Goal: Information Seeking & Learning: Learn about a topic

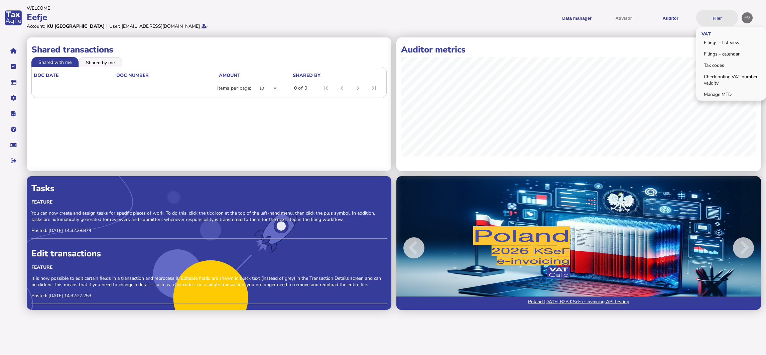
click at [678, 19] on button "Filer" at bounding box center [717, 18] width 42 height 16
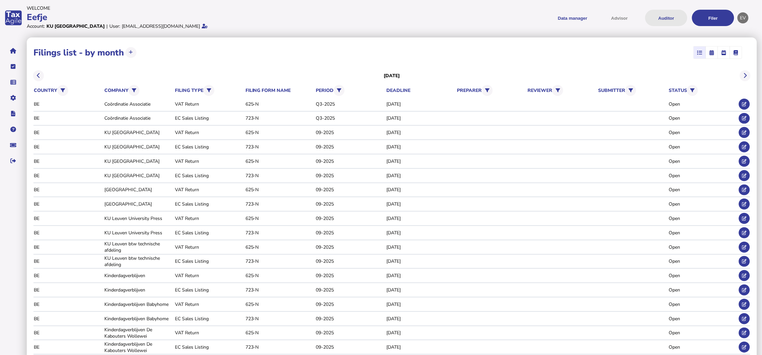
click at [673, 18] on button "Auditor" at bounding box center [666, 18] width 42 height 16
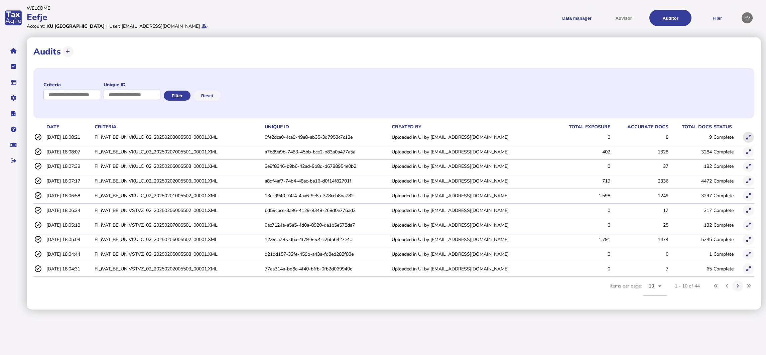
click at [678, 138] on icon at bounding box center [749, 137] width 4 height 4
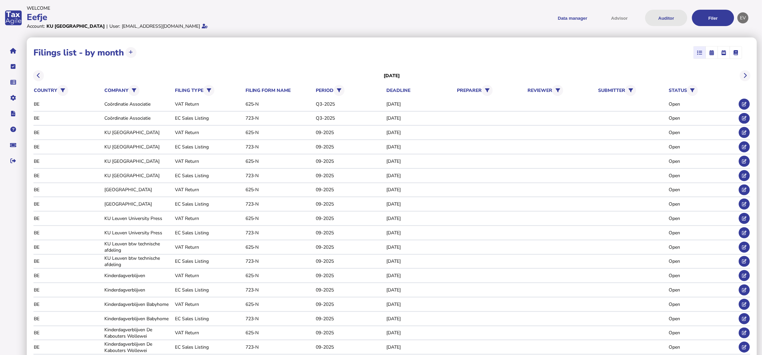
click at [668, 16] on button "Auditor" at bounding box center [666, 18] width 42 height 16
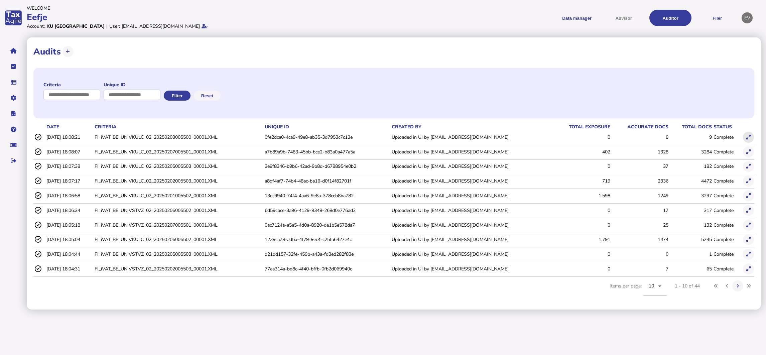
click at [678, 139] on icon at bounding box center [749, 137] width 4 height 4
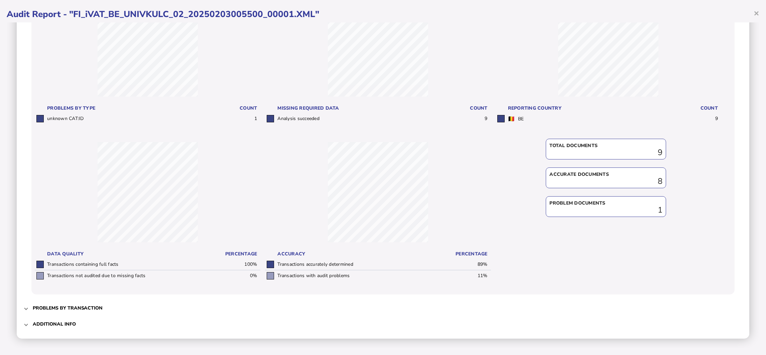
scroll to position [97, 0]
click at [25, 308] on span at bounding box center [26, 308] width 3 height 6
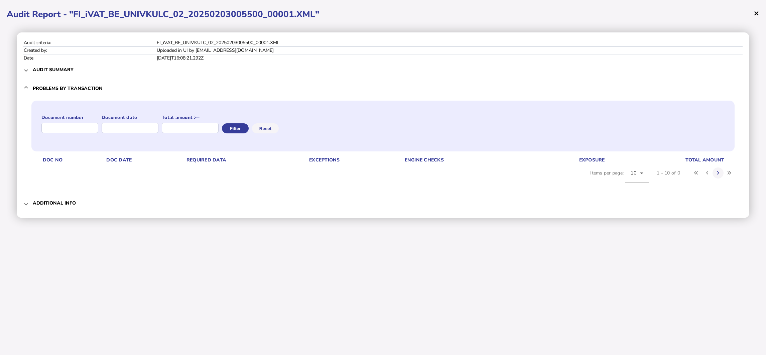
click at [678, 16] on span "×" at bounding box center [757, 13] width 6 height 13
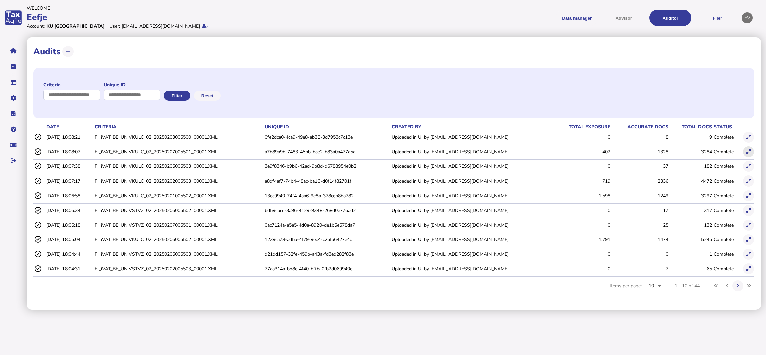
click at [678, 152] on icon at bounding box center [749, 152] width 4 height 4
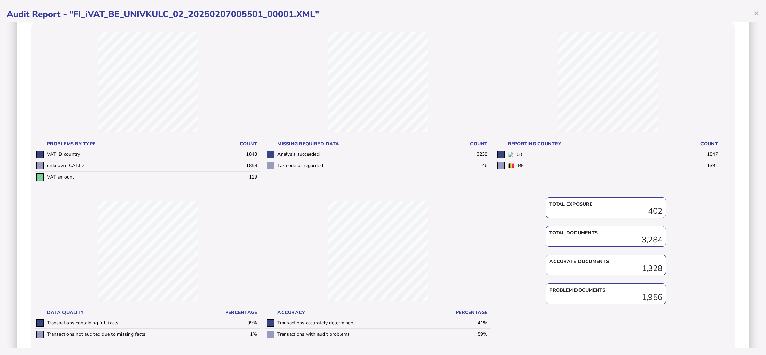
scroll to position [119, 0]
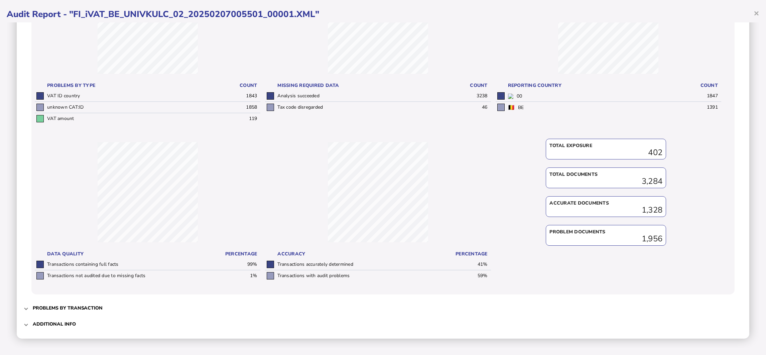
click at [26, 307] on span at bounding box center [26, 308] width 3 height 6
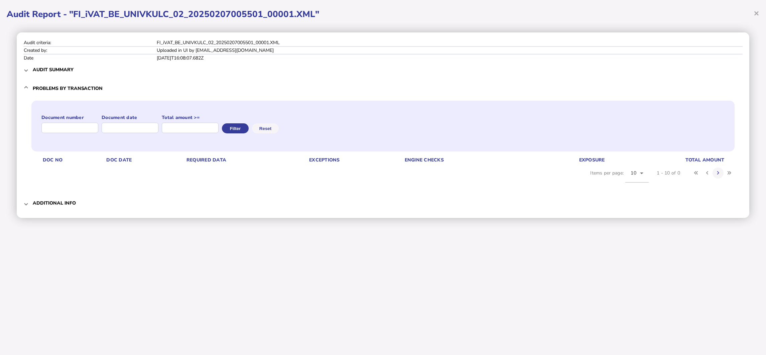
click at [35, 204] on h3 "Additional info" at bounding box center [54, 203] width 43 height 6
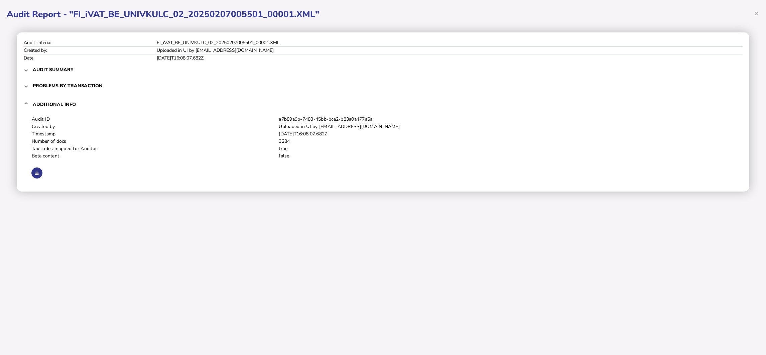
click at [37, 172] on icon at bounding box center [37, 173] width 4 height 4
click at [546, 172] on div at bounding box center [382, 172] width 703 height 13
click at [678, 14] on span "×" at bounding box center [757, 13] width 6 height 13
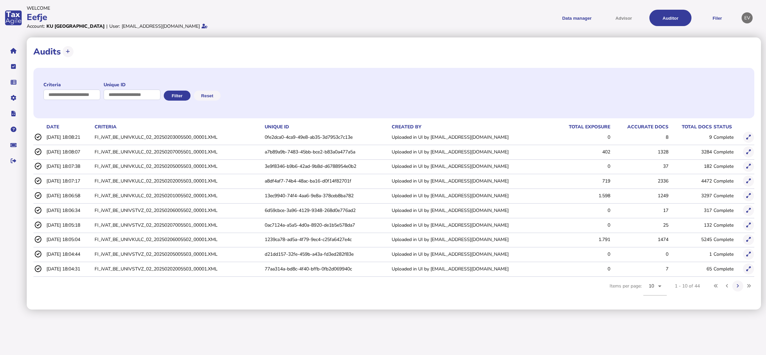
click at [678, 196] on button at bounding box center [748, 195] width 11 height 11
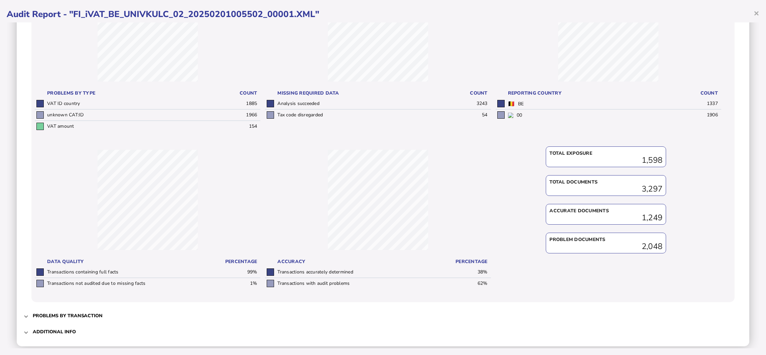
scroll to position [119, 0]
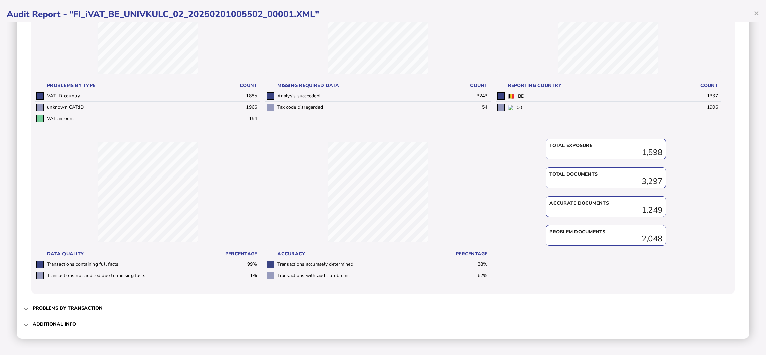
click at [37, 305] on h3 "Problems by transaction" at bounding box center [68, 308] width 70 height 6
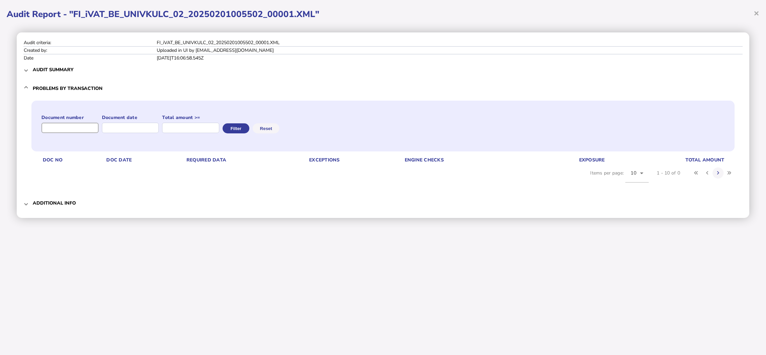
click at [66, 127] on input "input" at bounding box center [69, 128] width 57 height 10
type input "**********"
click at [249, 127] on button "Filter" at bounding box center [235, 128] width 27 height 10
click at [247, 131] on button "Filter" at bounding box center [235, 128] width 27 height 10
click at [55, 64] on span "Audit summary" at bounding box center [384, 70] width 702 height 16
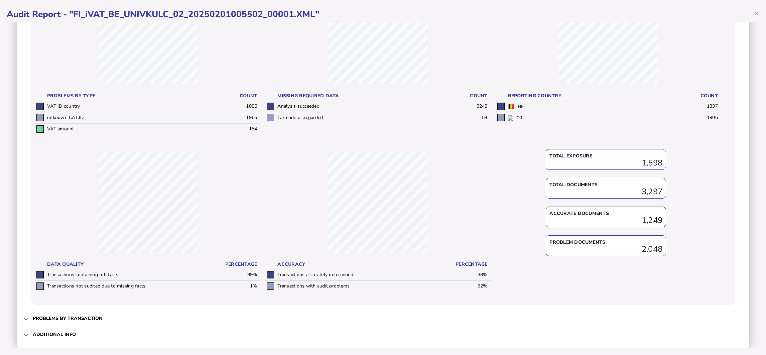
scroll to position [119, 0]
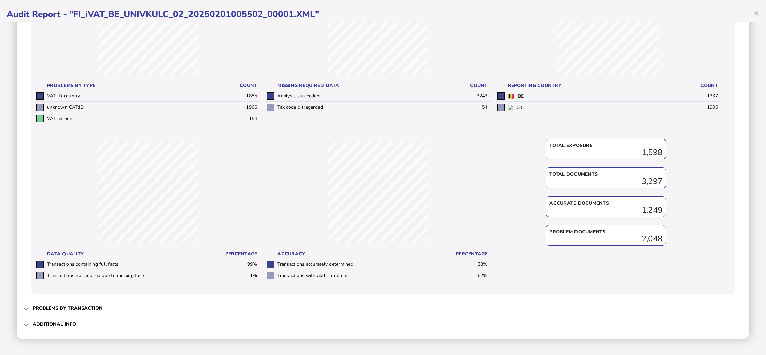
click at [37, 312] on span "Problems by transaction" at bounding box center [384, 308] width 702 height 16
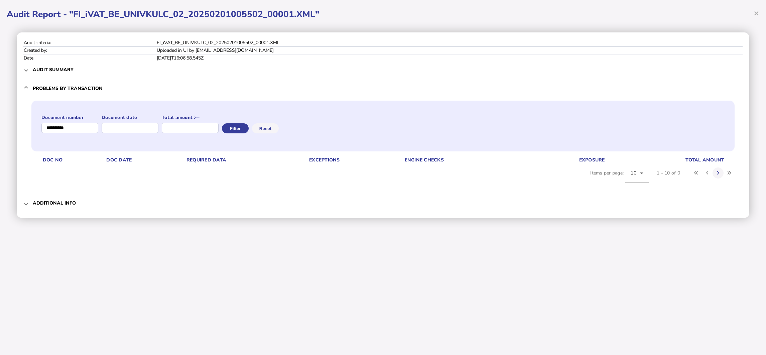
scroll to position [0, 0]
drag, startPoint x: 81, startPoint y: 131, endPoint x: 31, endPoint y: 131, distance: 50.5
click at [31, 131] on div "Document number Document date Total amount >= Filter Reset Doc No Doc Date Requ…" at bounding box center [382, 147] width 719 height 96
click at [77, 128] on input "input" at bounding box center [69, 128] width 57 height 10
type input "**********"
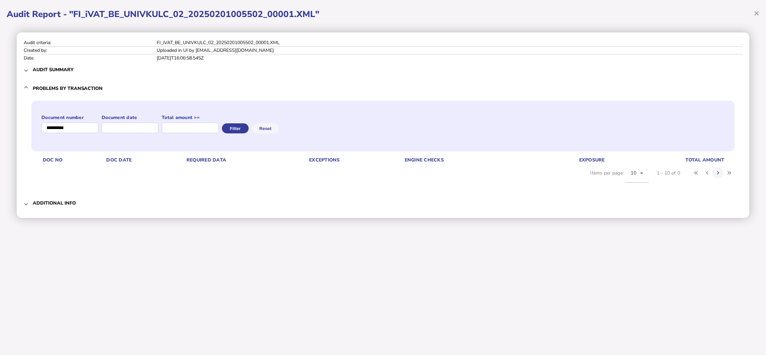
click at [48, 68] on h3 "Audit summary" at bounding box center [53, 70] width 41 height 6
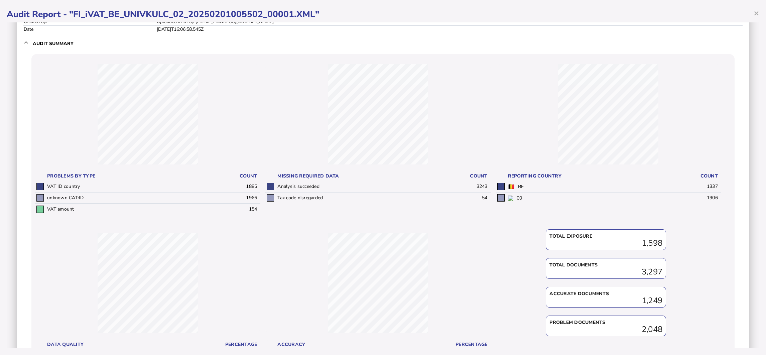
scroll to position [119, 0]
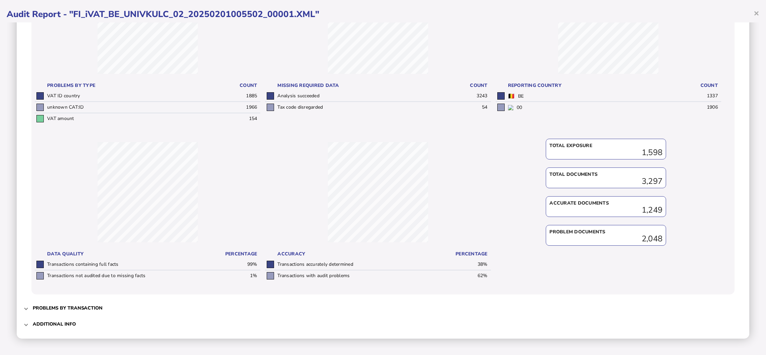
click at [631, 214] on div "Accurate documents 1,249" at bounding box center [606, 206] width 120 height 21
drag, startPoint x: 631, startPoint y: 214, endPoint x: 616, endPoint y: 234, distance: 25.1
click at [616, 234] on div "Problem documents" at bounding box center [606, 232] width 113 height 7
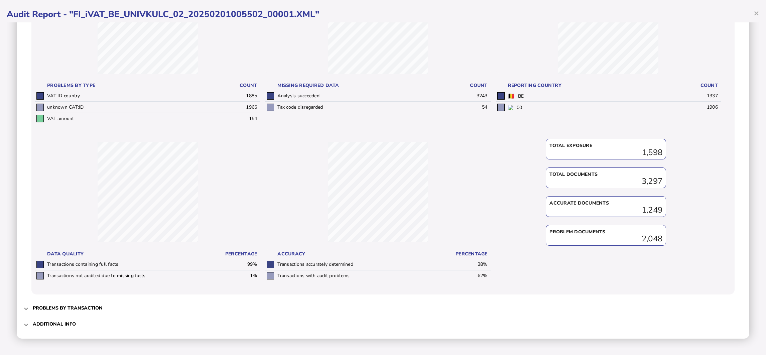
click at [616, 234] on div "Problem documents" at bounding box center [606, 232] width 113 height 7
click at [47, 306] on h3 "Problems by transaction" at bounding box center [68, 308] width 70 height 6
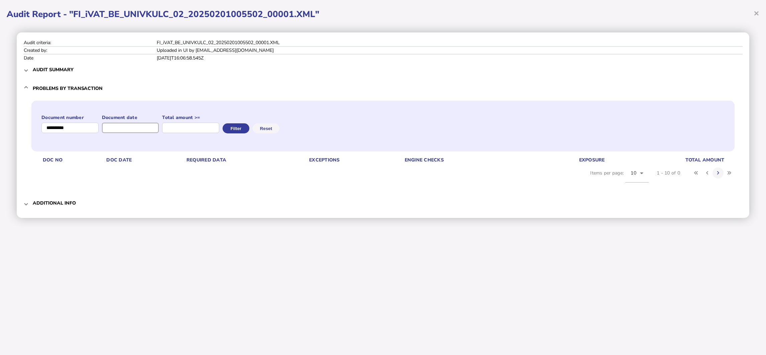
click at [159, 129] on input "input" at bounding box center [130, 128] width 57 height 10
type input "**********"
click at [249, 127] on button "Filter" at bounding box center [235, 128] width 27 height 10
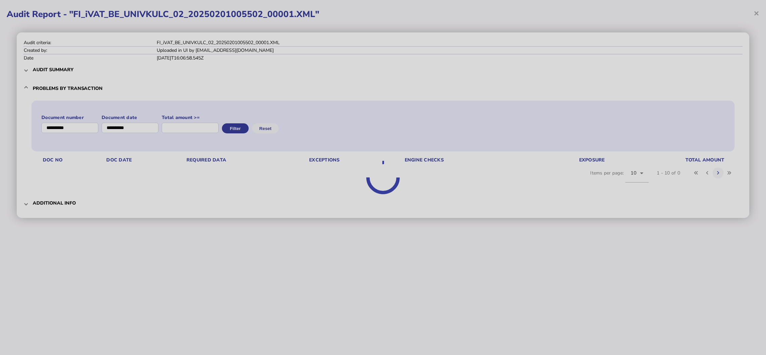
click at [678, 11] on div at bounding box center [383, 177] width 766 height 355
click at [617, 53] on div at bounding box center [383, 177] width 766 height 355
click at [678, 13] on div at bounding box center [383, 177] width 766 height 355
drag, startPoint x: 756, startPoint y: 13, endPoint x: 573, endPoint y: 82, distance: 195.0
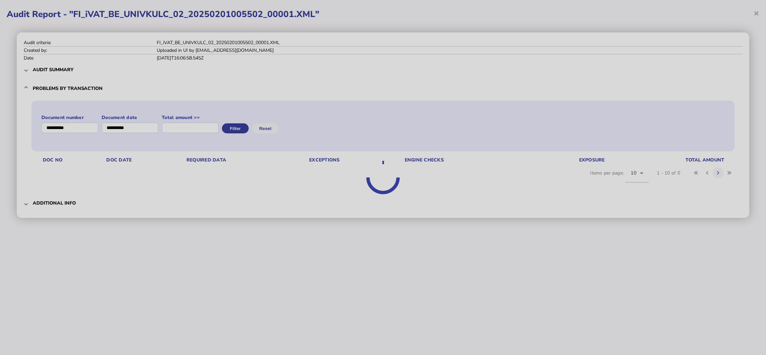
click at [573, 82] on div at bounding box center [383, 177] width 766 height 355
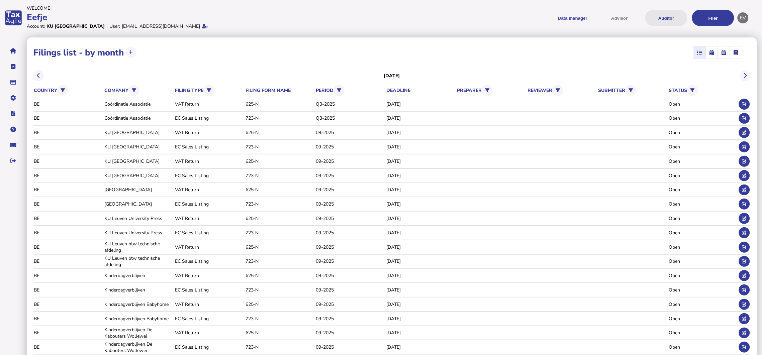
click at [677, 21] on button "Auditor" at bounding box center [666, 18] width 42 height 16
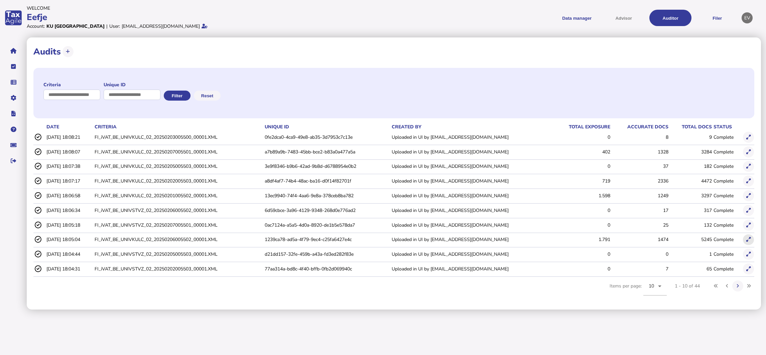
click at [678, 242] on icon at bounding box center [749, 239] width 4 height 4
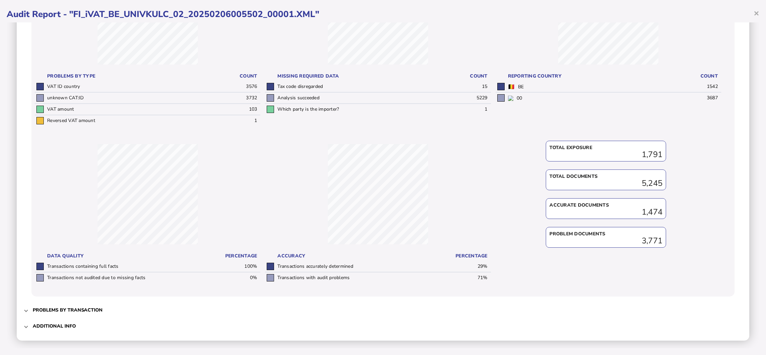
scroll to position [131, 0]
click at [312, 91] on td "Analysis succeeded" at bounding box center [364, 95] width 177 height 11
click at [70, 310] on h3 "Problems by transaction" at bounding box center [68, 308] width 70 height 6
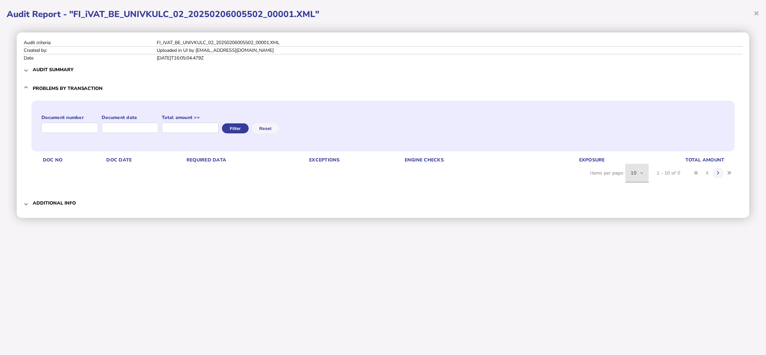
click at [635, 174] on span "10" at bounding box center [634, 173] width 6 height 6
click at [644, 212] on mat-option "20" at bounding box center [637, 209] width 23 height 16
click at [678, 174] on button at bounding box center [718, 172] width 11 height 11
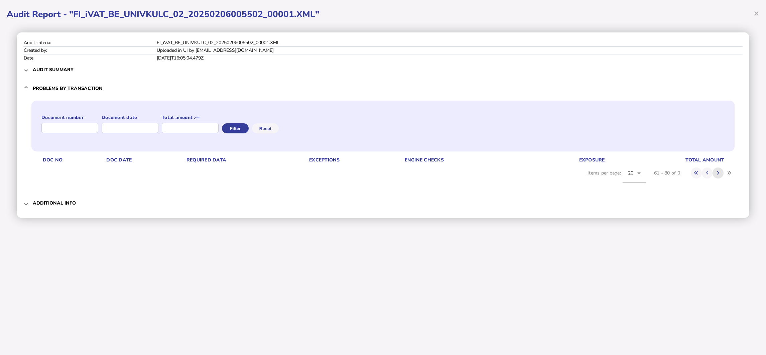
click at [678, 174] on button at bounding box center [718, 172] width 11 height 11
drag, startPoint x: 719, startPoint y: 174, endPoint x: 698, endPoint y: 174, distance: 21.7
click at [678, 174] on icon at bounding box center [696, 173] width 4 height 4
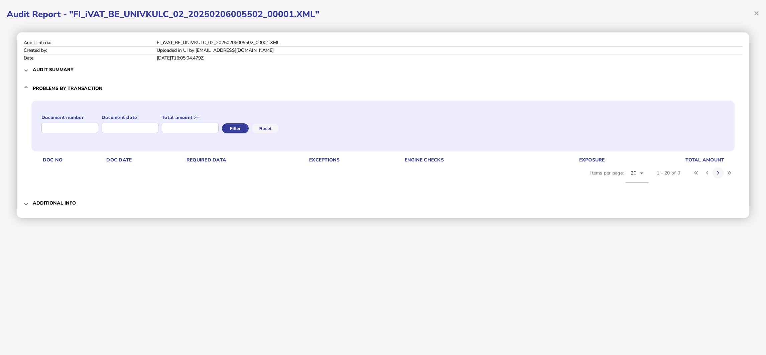
click at [25, 89] on span at bounding box center [26, 88] width 3 height 6
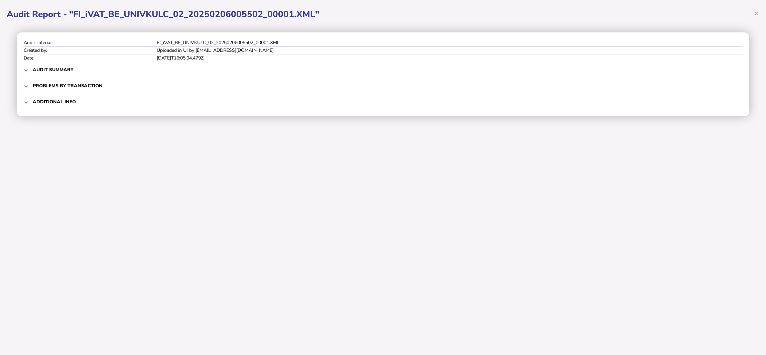
click at [27, 103] on span at bounding box center [26, 102] width 3 height 6
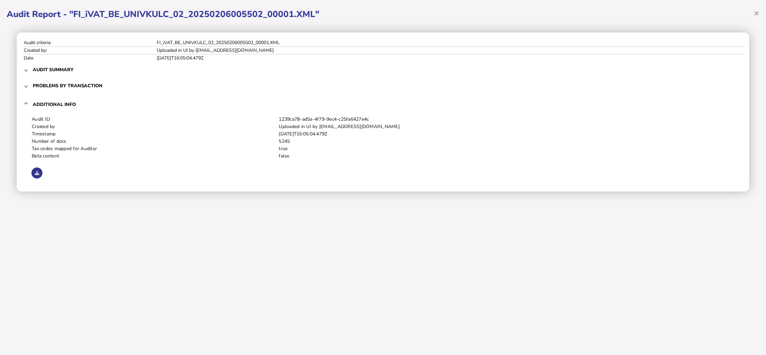
click at [37, 175] on icon at bounding box center [37, 173] width 4 height 4
click at [563, 166] on div at bounding box center [382, 172] width 703 height 13
click at [29, 71] on mat-expansion-panel-header "Audit summary" at bounding box center [382, 70] width 719 height 16
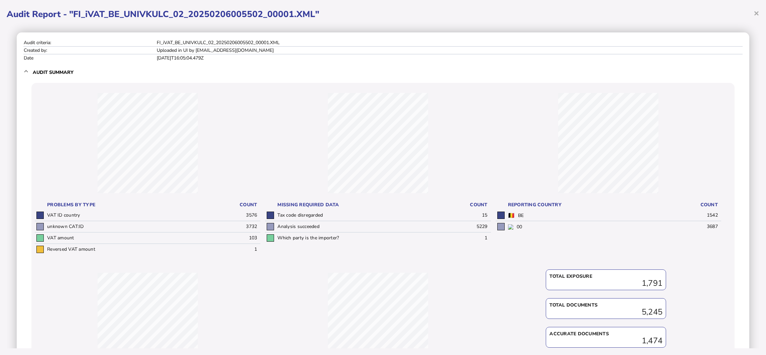
click at [678, 13] on div "× Audit Report - "FI_iVAT_BE_UNIVKULC_02_20250206005502_00001.XML" Audit criter…" at bounding box center [383, 177] width 766 height 355
click at [678, 14] on span "×" at bounding box center [757, 13] width 6 height 13
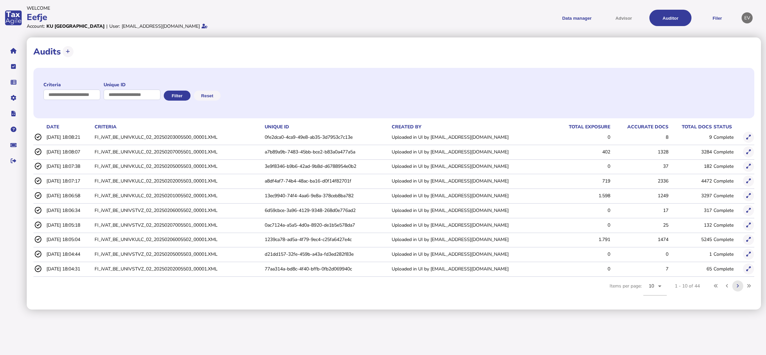
click at [678, 288] on icon at bounding box center [738, 286] width 2 height 4
click at [678, 194] on button at bounding box center [748, 195] width 11 height 11
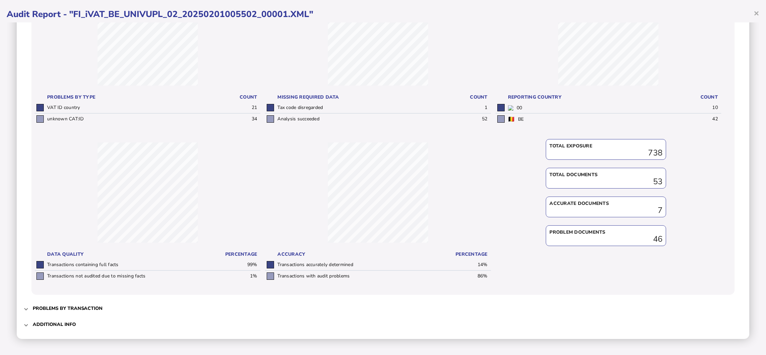
scroll to position [108, 0]
click at [77, 300] on span "Problems by transaction" at bounding box center [384, 308] width 702 height 16
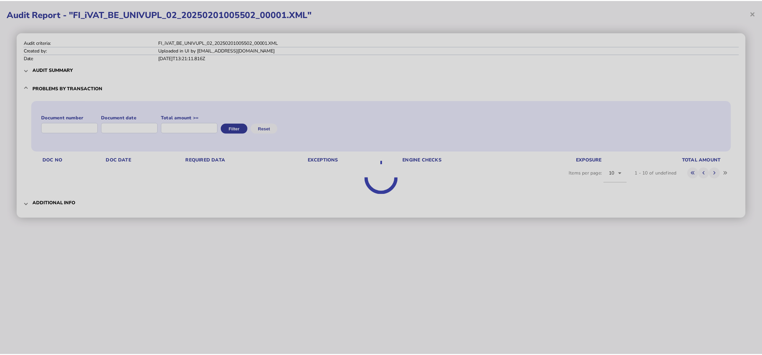
scroll to position [0, 0]
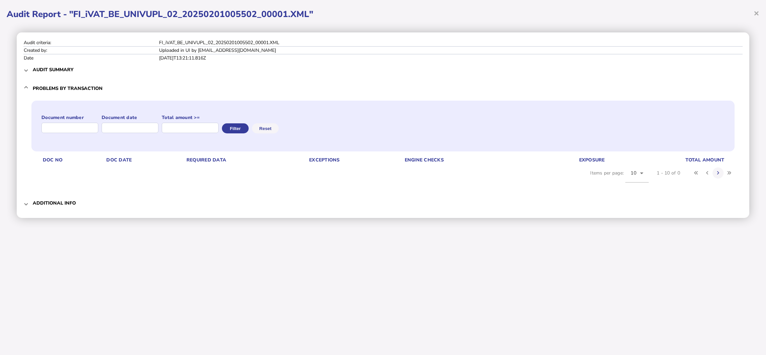
click at [27, 204] on span at bounding box center [26, 203] width 3 height 6
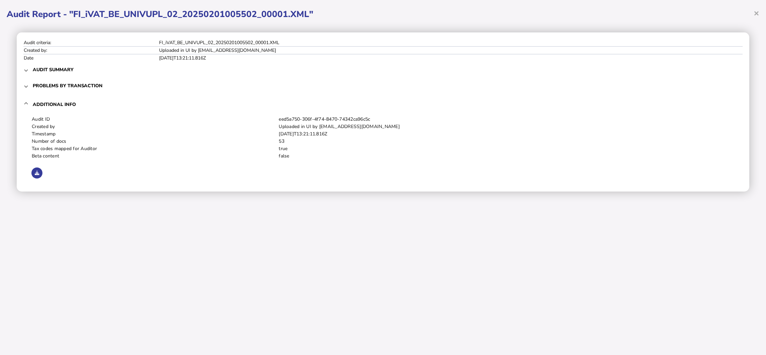
click at [32, 169] on button at bounding box center [36, 172] width 11 height 11
click at [367, 18] on h1 "Audit Report - "FI_iVAT_BE_UNIVUPL_02_20250201005502_00001.XML"" at bounding box center [383, 14] width 753 height 12
click at [678, 9] on span "×" at bounding box center [757, 13] width 6 height 13
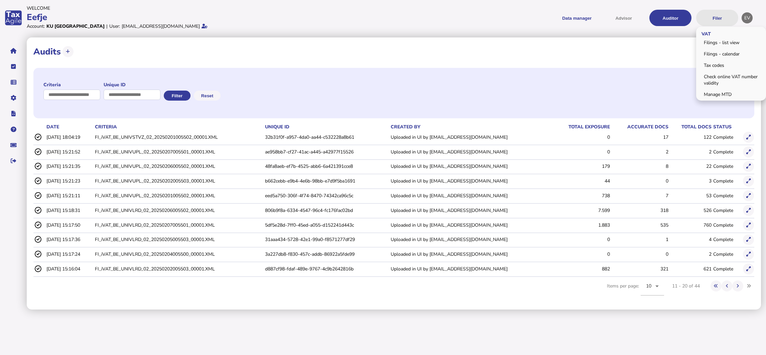
click at [678, 19] on button "Filer" at bounding box center [717, 18] width 42 height 16
